Goal: Navigation & Orientation: Understand site structure

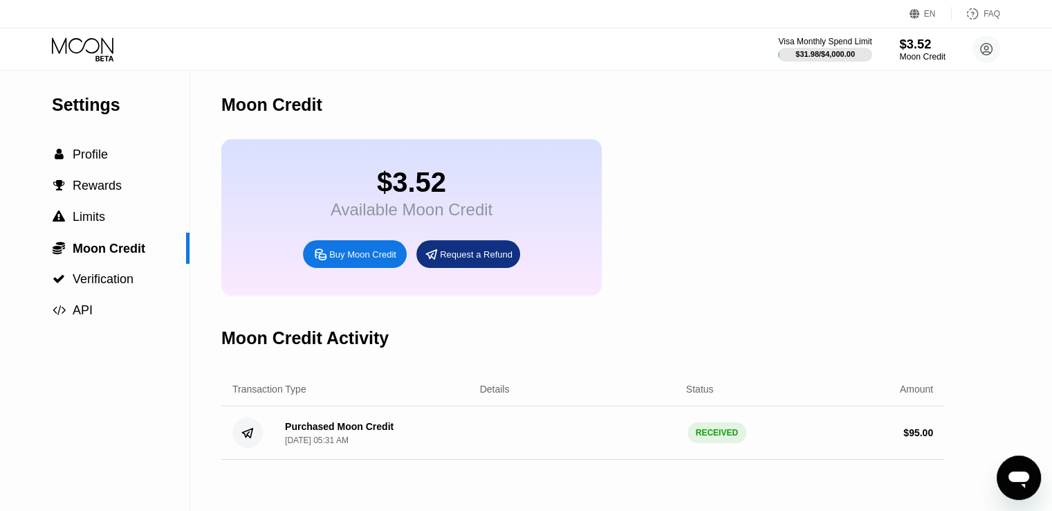
click at [911, 54] on div "Moon Credit" at bounding box center [922, 57] width 46 height 10
click at [344, 432] on div "Purchased Moon Credit" at bounding box center [339, 426] width 109 height 11
click at [86, 155] on span "Profile" at bounding box center [90, 154] width 35 height 14
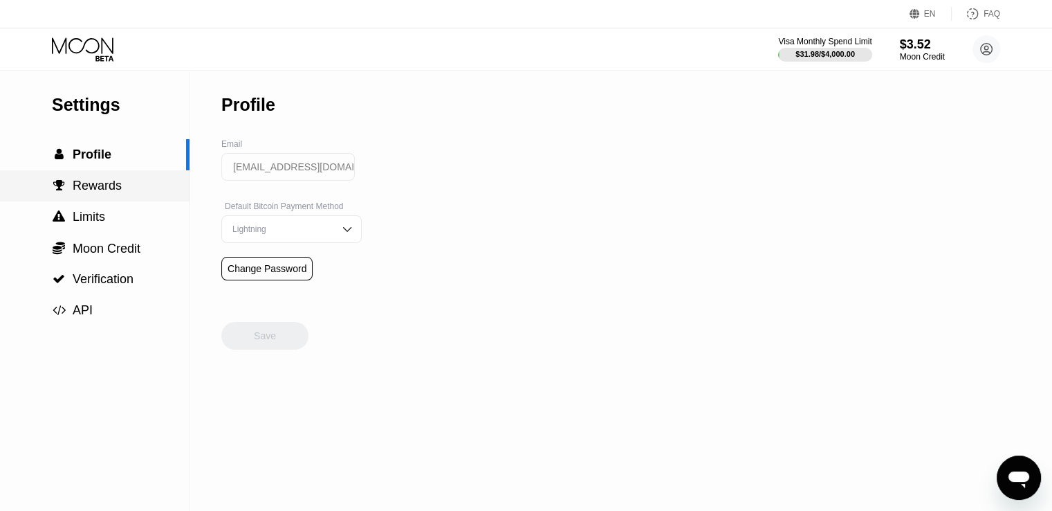
click at [83, 183] on span "Rewards" at bounding box center [97, 186] width 49 height 14
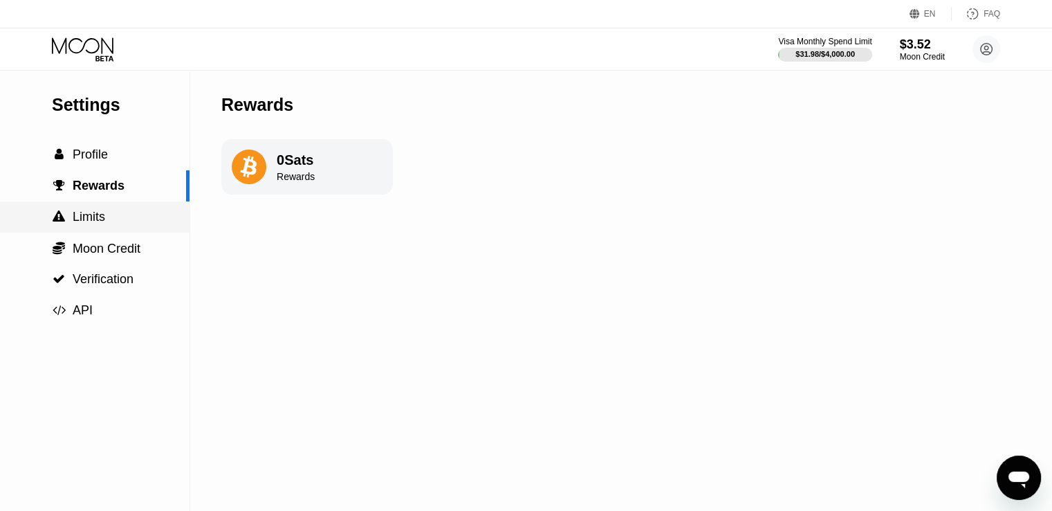
click at [86, 223] on span "Limits" at bounding box center [89, 217] width 33 height 14
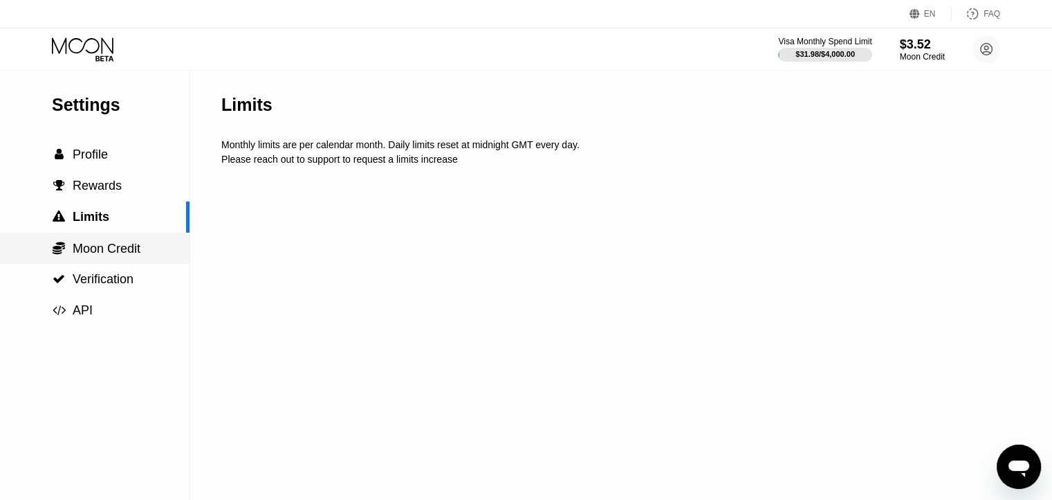
click at [100, 255] on span "Moon Credit" at bounding box center [107, 248] width 68 height 14
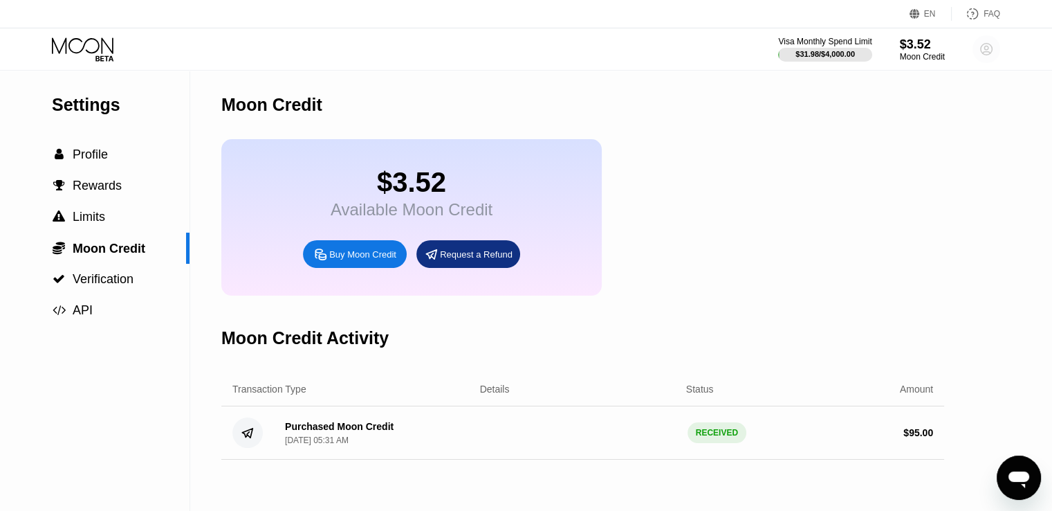
click at [987, 50] on circle at bounding box center [987, 49] width 28 height 28
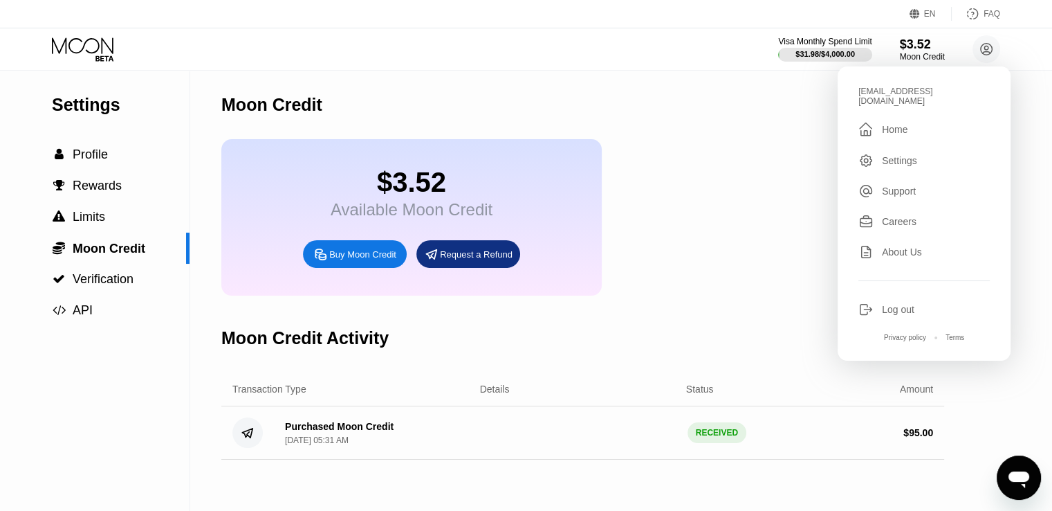
click at [96, 48] on icon at bounding box center [84, 49] width 64 height 24
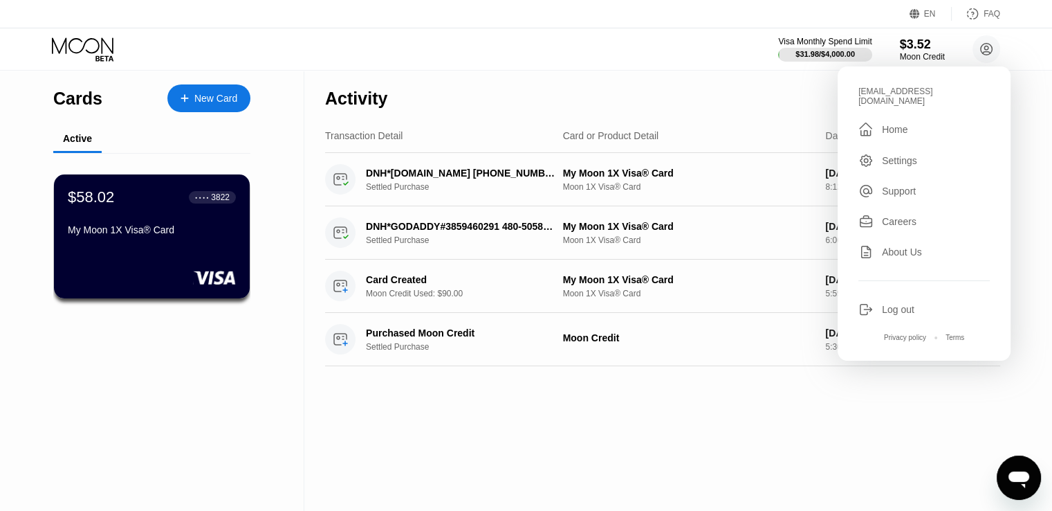
click at [739, 482] on div "Activity Export Transaction Detail Card or Product Detail Date & Time Amount DN…" at bounding box center [662, 291] width 717 height 440
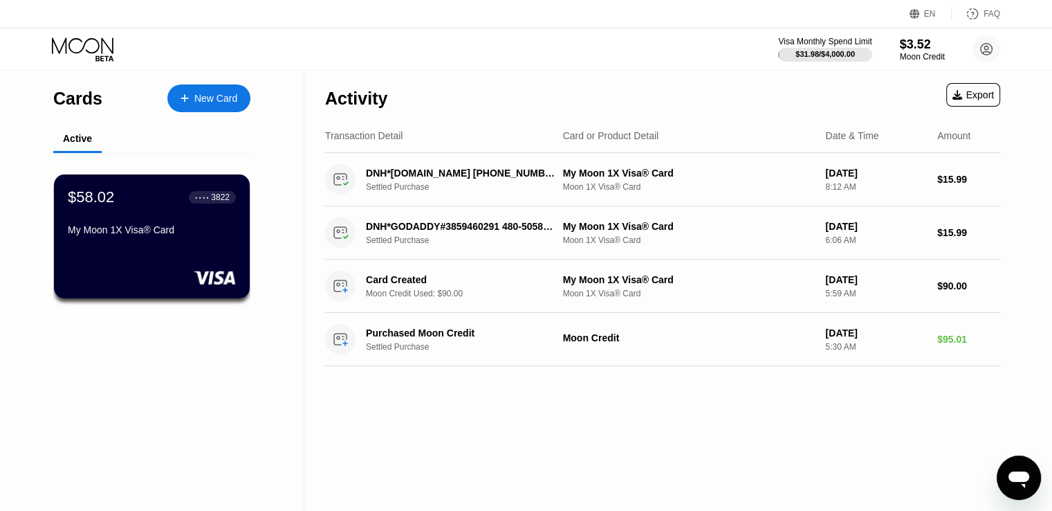
drag, startPoint x: 937, startPoint y: 60, endPoint x: 889, endPoint y: 35, distance: 54.2
click at [889, 35] on div "EN Language Select an item Save FAQ Visa Monthly Spend Limit $31.98 / $4,000.00…" at bounding box center [526, 255] width 1052 height 511
